Goal: Find specific page/section: Find specific page/section

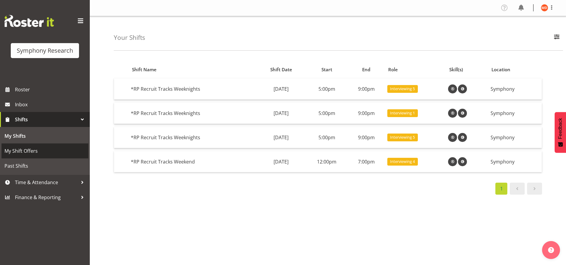
click at [49, 153] on span "My Shift Offers" at bounding box center [44, 150] width 81 height 9
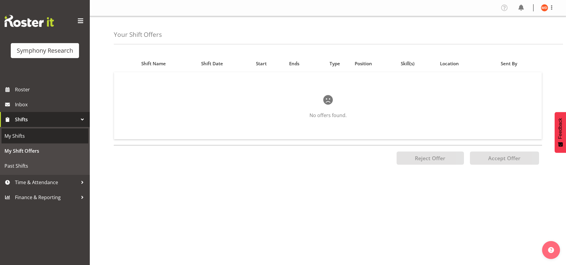
click at [44, 137] on span "My Shifts" at bounding box center [44, 135] width 81 height 9
